Goal: Task Accomplishment & Management: Complete application form

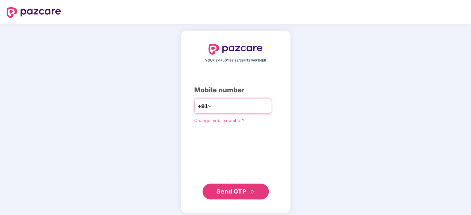
click at [226, 99] on div "+91" at bounding box center [232, 106] width 77 height 15
click at [224, 105] on input "number" at bounding box center [240, 106] width 54 height 11
type input "**********"
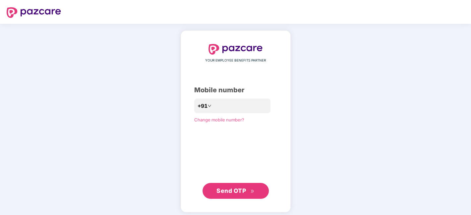
click at [234, 193] on span "Send OTP" at bounding box center [230, 191] width 29 height 7
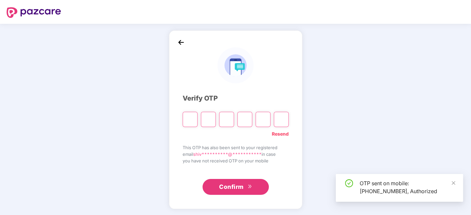
type input "*"
click at [239, 117] on input "Digit 4" at bounding box center [244, 119] width 15 height 15
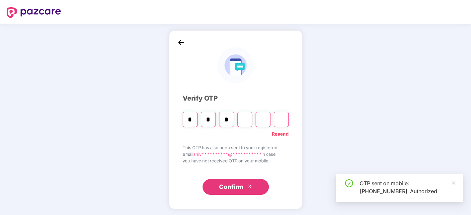
type input "*"
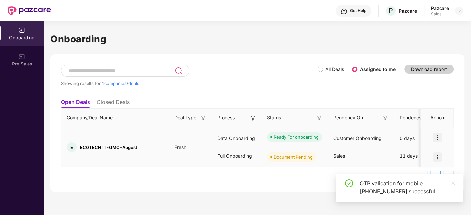
click at [440, 157] on img at bounding box center [437, 157] width 9 height 9
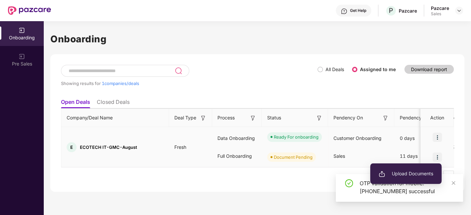
click at [394, 173] on span "Upload Documents" at bounding box center [406, 173] width 55 height 7
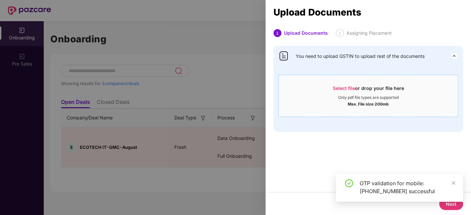
click at [344, 87] on span "Select file" at bounding box center [344, 89] width 22 height 6
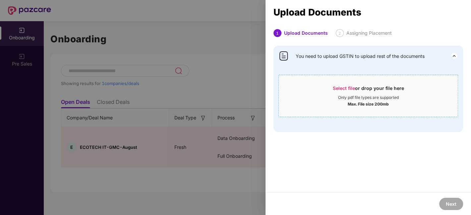
click at [344, 88] on span "Select file" at bounding box center [344, 89] width 22 height 6
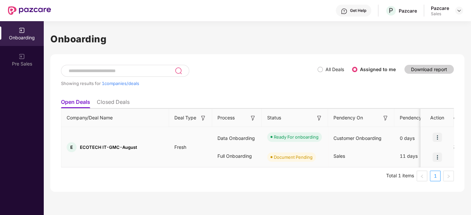
click at [439, 156] on img at bounding box center [437, 157] width 9 height 9
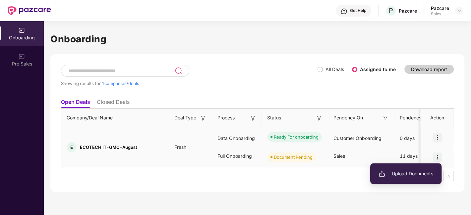
click at [394, 176] on span "Upload Documents" at bounding box center [406, 173] width 55 height 7
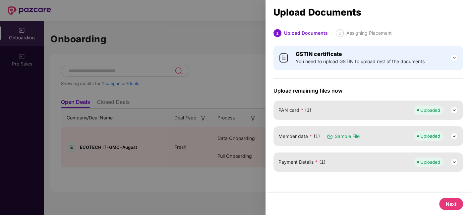
click at [453, 108] on img at bounding box center [454, 110] width 8 height 8
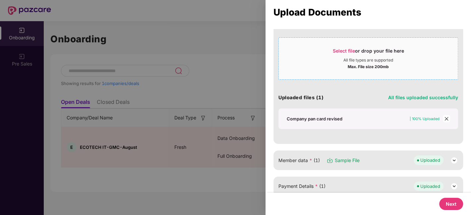
scroll to position [97, 0]
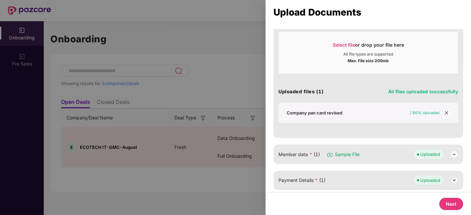
click at [454, 155] on img at bounding box center [454, 155] width 8 height 8
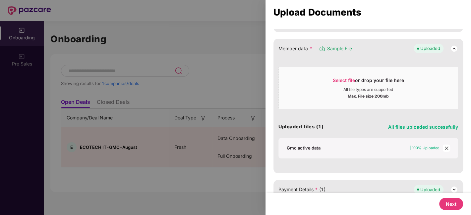
scroll to position [212, 0]
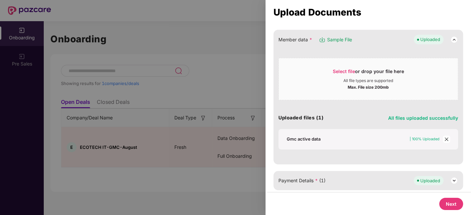
click at [453, 180] on img at bounding box center [454, 181] width 8 height 8
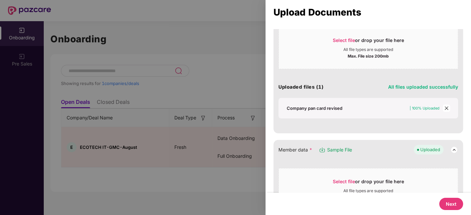
scroll to position [95, 0]
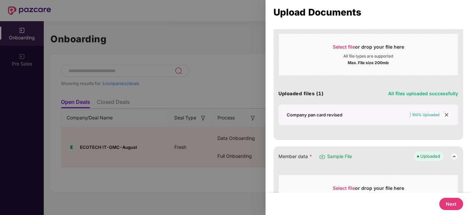
click at [449, 206] on button "Next" at bounding box center [451, 204] width 24 height 12
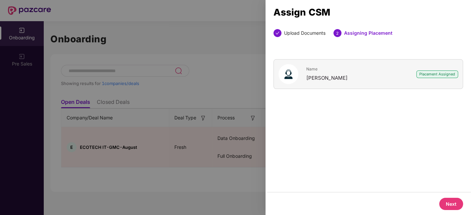
click at [451, 205] on button "Next" at bounding box center [451, 204] width 24 height 12
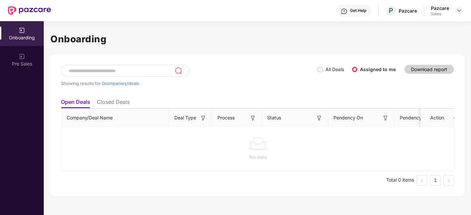
scroll to position [0, 0]
